Goal: Information Seeking & Learning: Learn about a topic

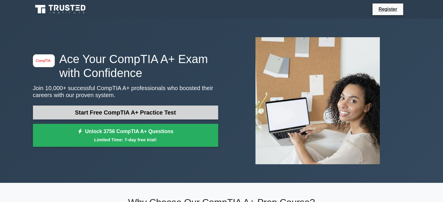
click at [113, 115] on link "Start Free CompTIA A+ Practice Test" at bounding box center [125, 113] width 185 height 14
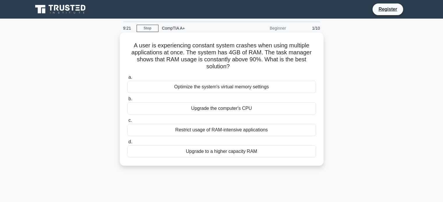
click at [130, 141] on span "d." at bounding box center [130, 141] width 4 height 5
click at [127, 141] on input "d. Upgrade to a higher capacity RAM" at bounding box center [127, 142] width 0 height 4
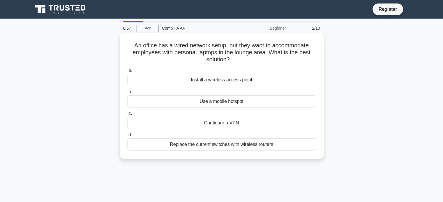
click at [196, 80] on div "Install a wireless access point" at bounding box center [221, 80] width 189 height 12
click at [127, 72] on input "a. Install a wireless access point" at bounding box center [127, 71] width 0 height 4
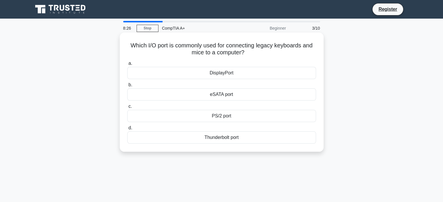
click at [186, 116] on div "PS/2 port" at bounding box center [221, 116] width 189 height 12
click at [127, 109] on input "c. PS/2 port" at bounding box center [127, 107] width 0 height 4
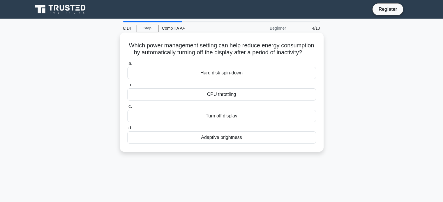
click at [206, 122] on div "Turn off display" at bounding box center [221, 116] width 189 height 12
click at [127, 109] on input "c. Turn off display" at bounding box center [127, 107] width 0 height 4
